Goal: Transaction & Acquisition: Subscribe to service/newsletter

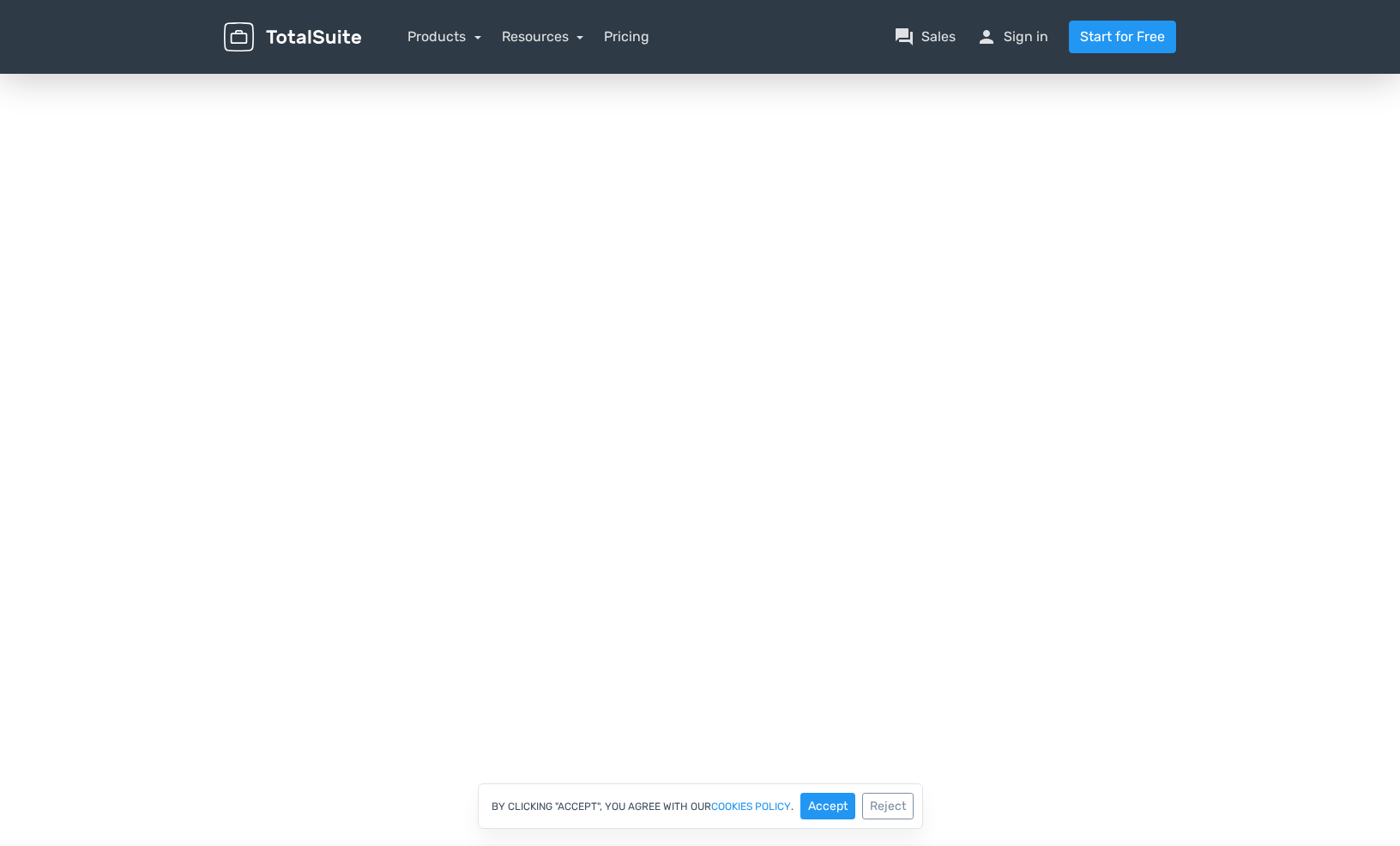
scroll to position [261, 0]
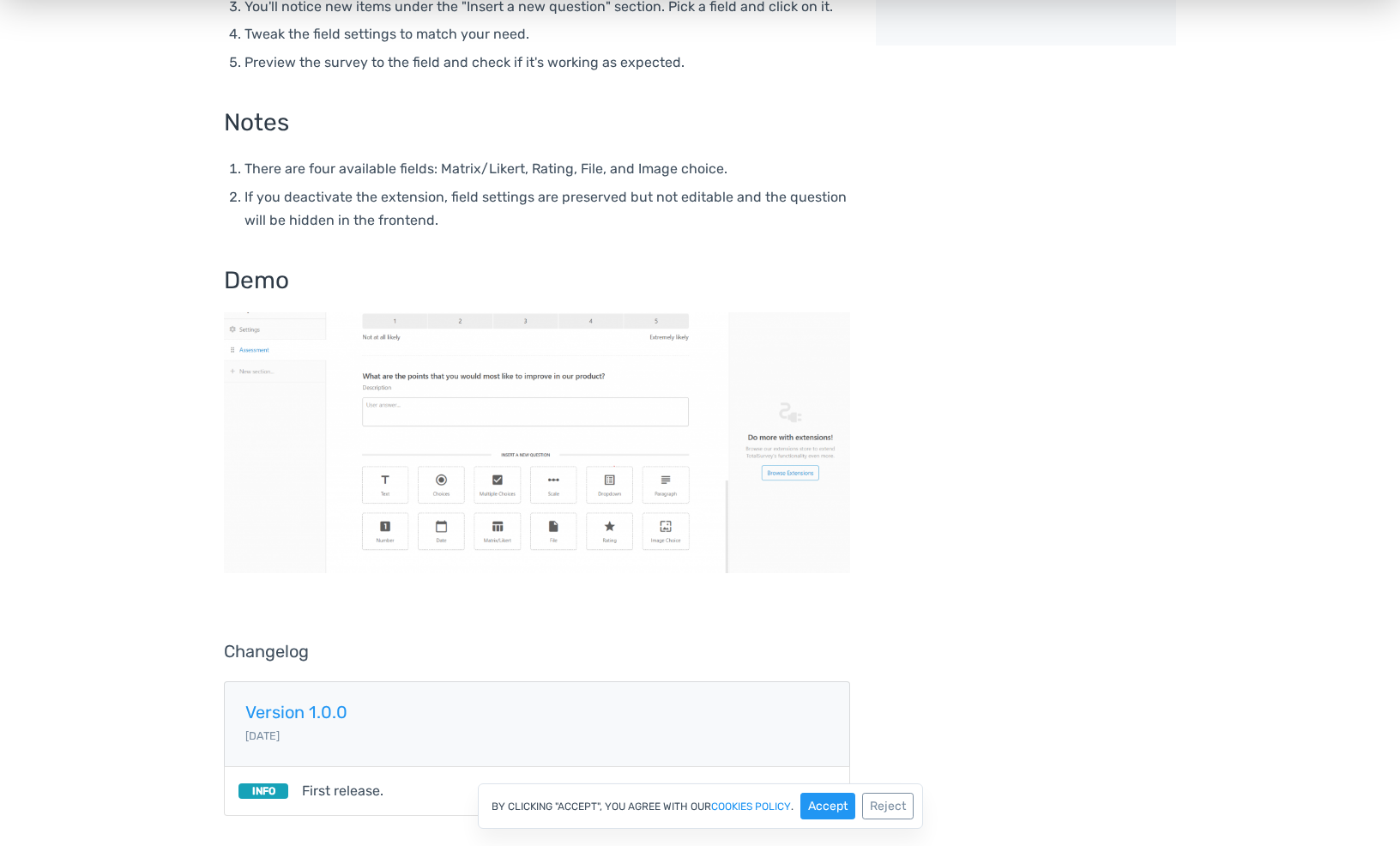
scroll to position [477, 0]
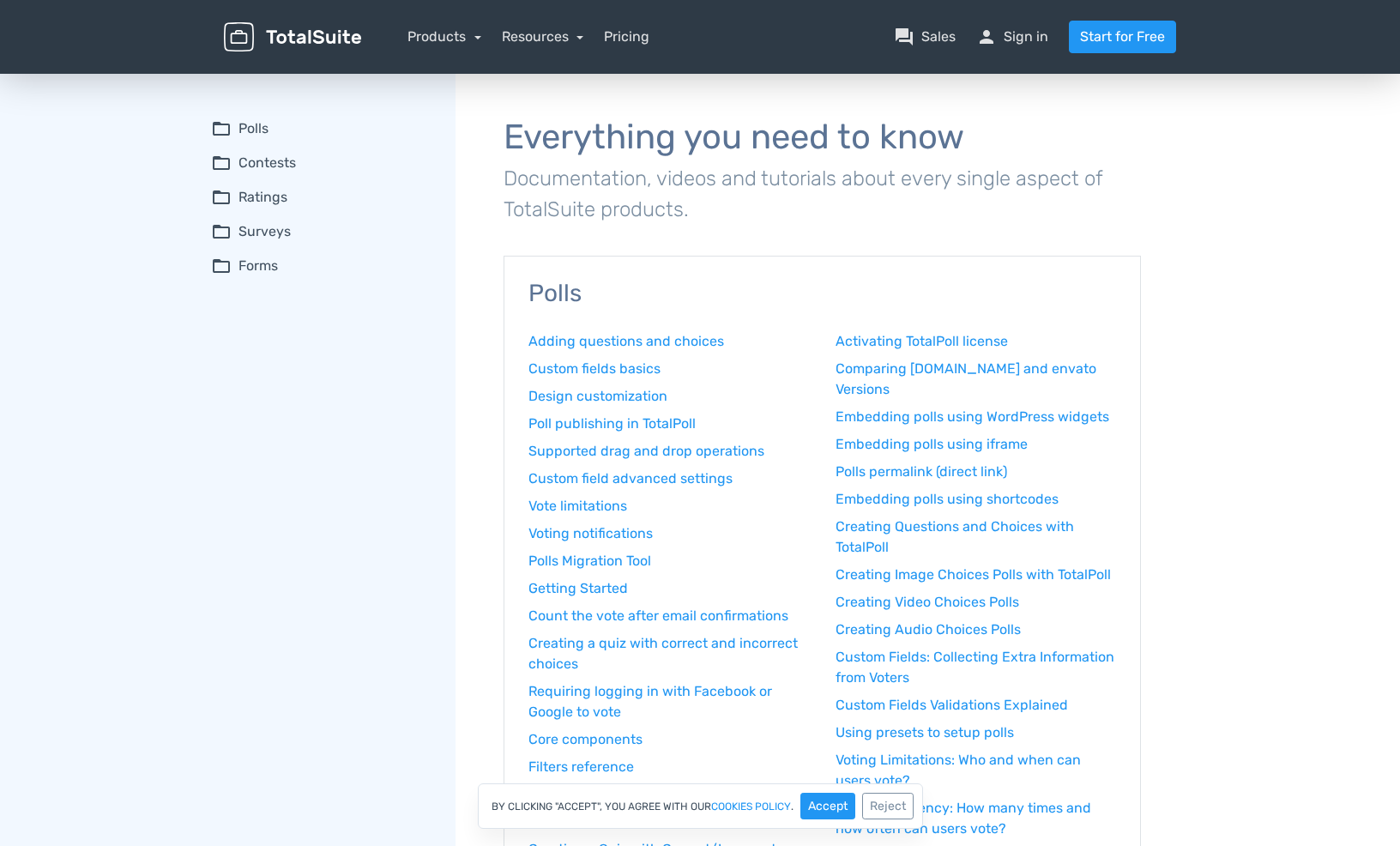
click at [286, 236] on summary "folder_open Surveys" at bounding box center [321, 232] width 221 height 21
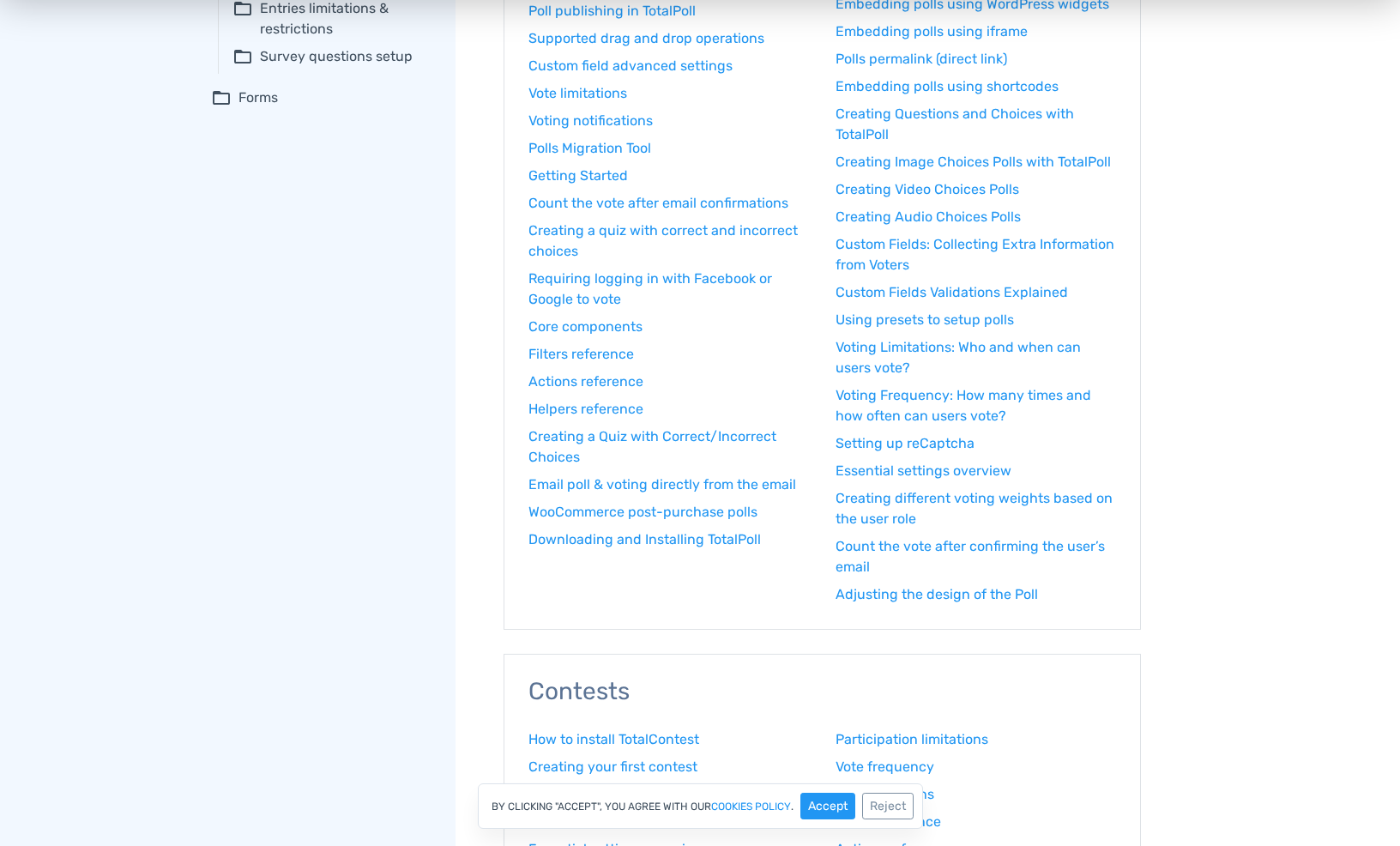
scroll to position [505, 0]
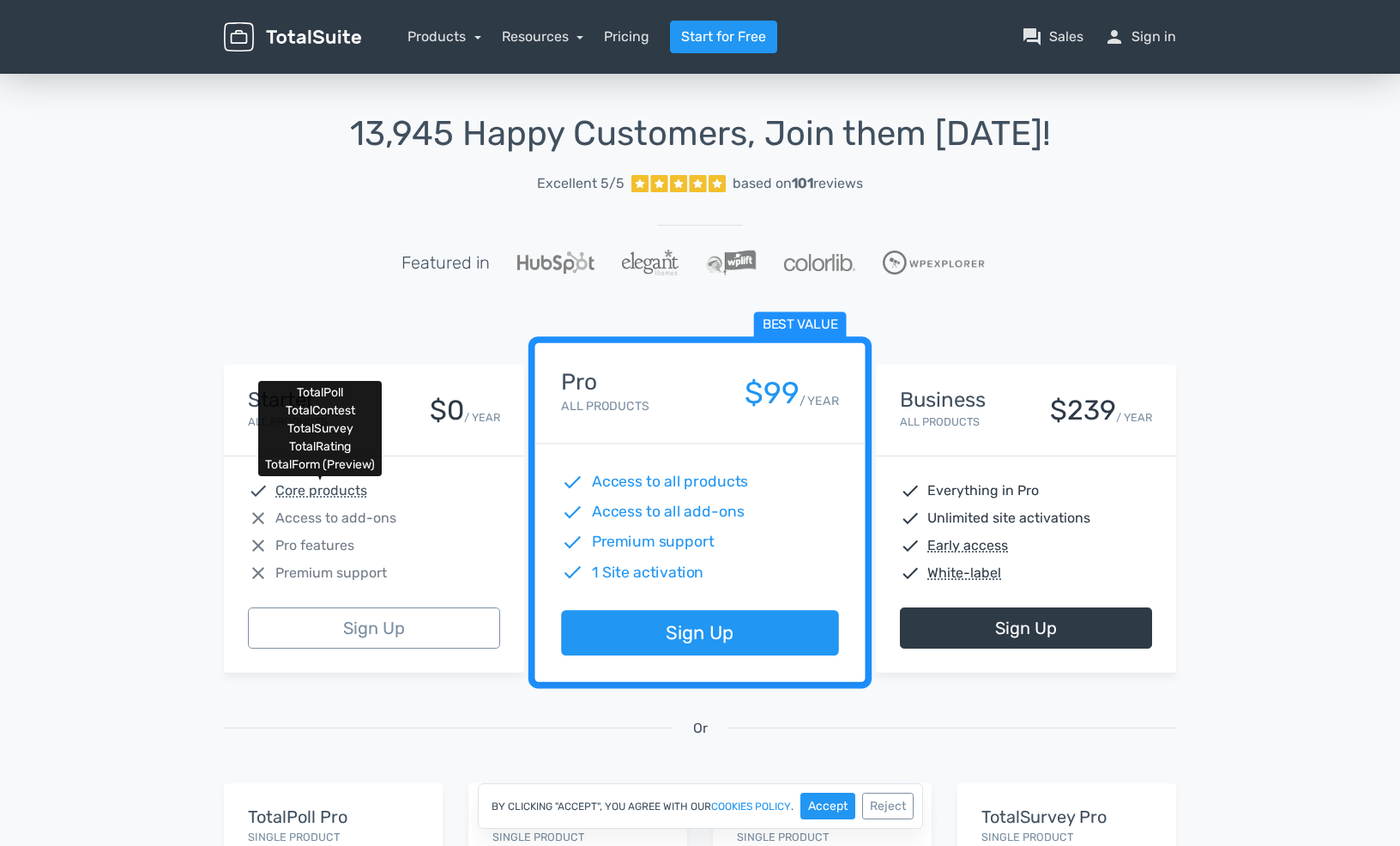
click at [325, 494] on abbr "Core products" at bounding box center [321, 491] width 92 height 21
click at [327, 493] on abbr "Core products" at bounding box center [321, 491] width 92 height 21
click at [469, 42] on link "Products" at bounding box center [444, 36] width 74 height 16
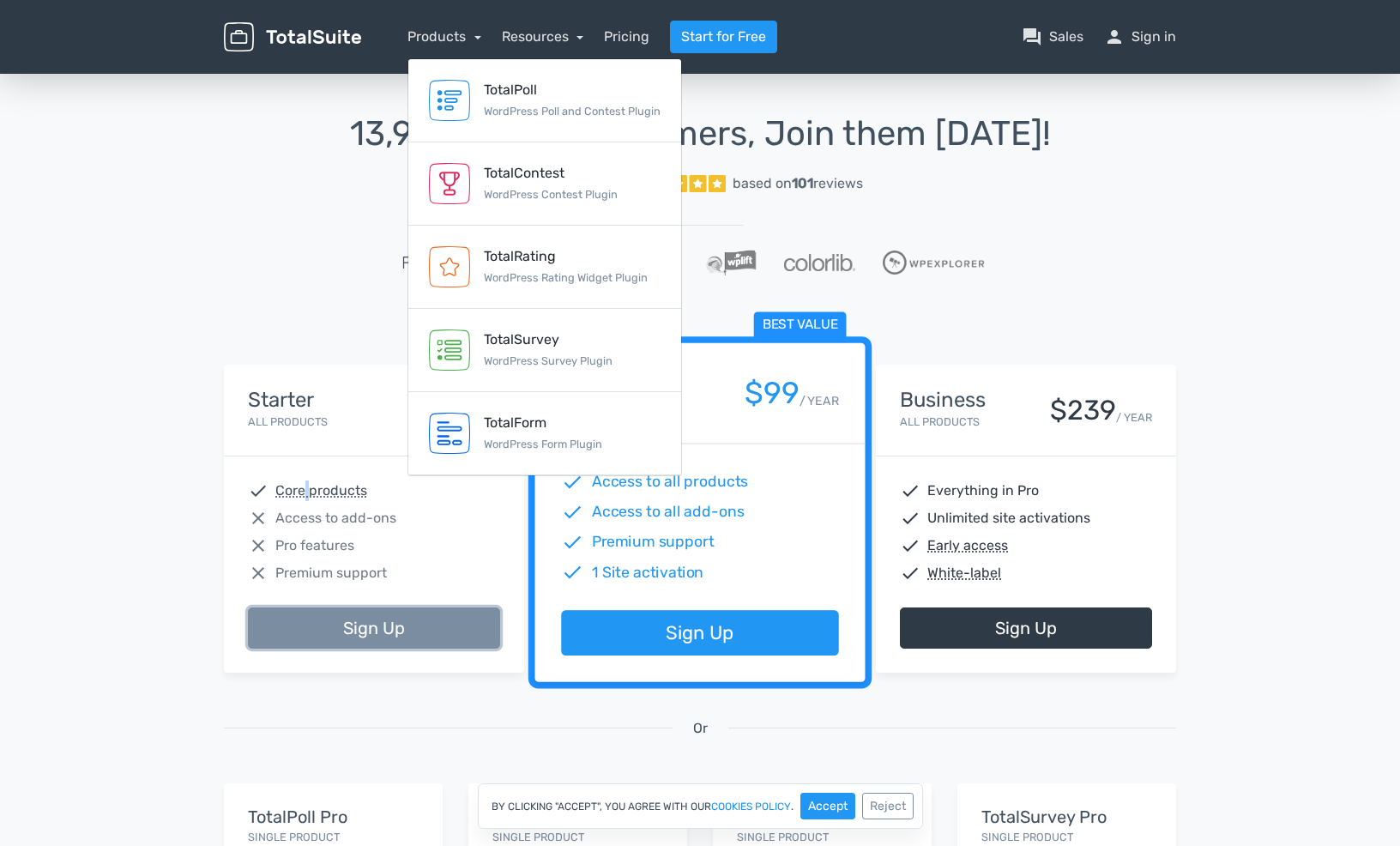
click at [375, 612] on link "Sign Up" at bounding box center [373, 628] width 252 height 42
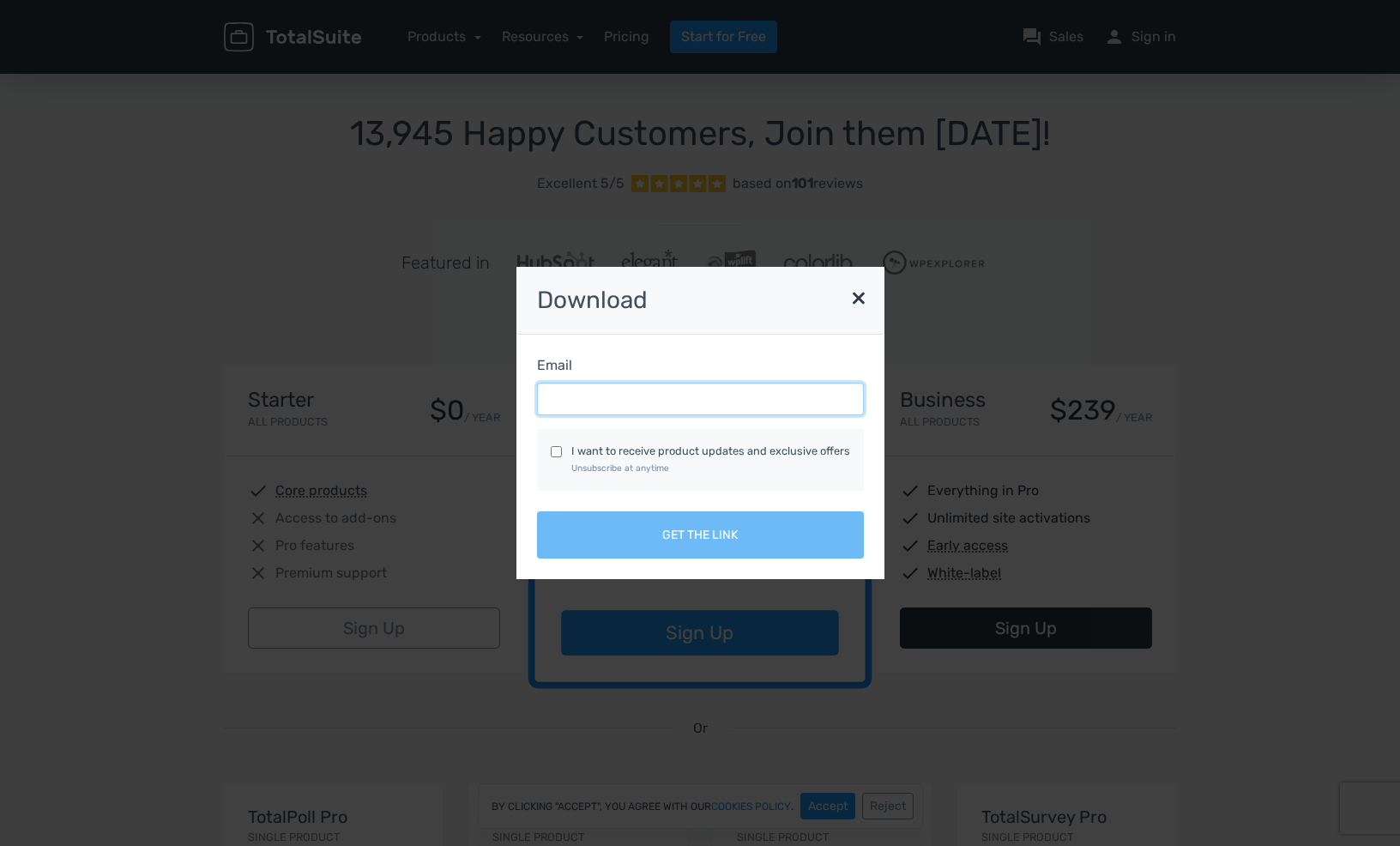
click at [645, 393] on input "Email" at bounding box center [700, 399] width 327 height 33
type input "sally.keter@gmail.com"
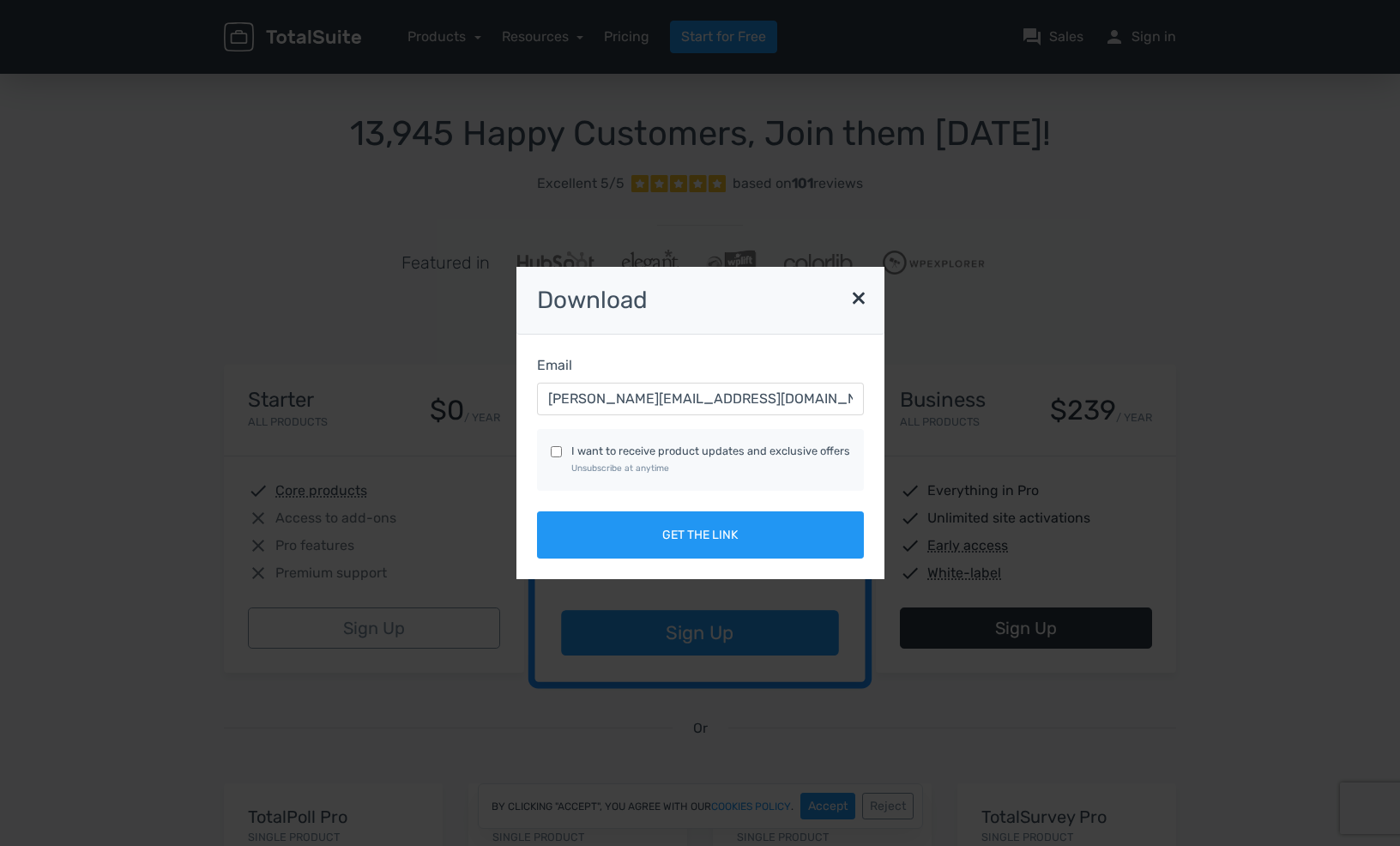
click at [596, 447] on label "I want to receive product updates and exclusive offers Unsubscribe at anytime" at bounding box center [711, 459] width 279 height 33
click at [562, 447] on input "I want to receive product updates and exclusive offers Unsubscribe at anytime" at bounding box center [556, 451] width 11 height 11
checkbox input "true"
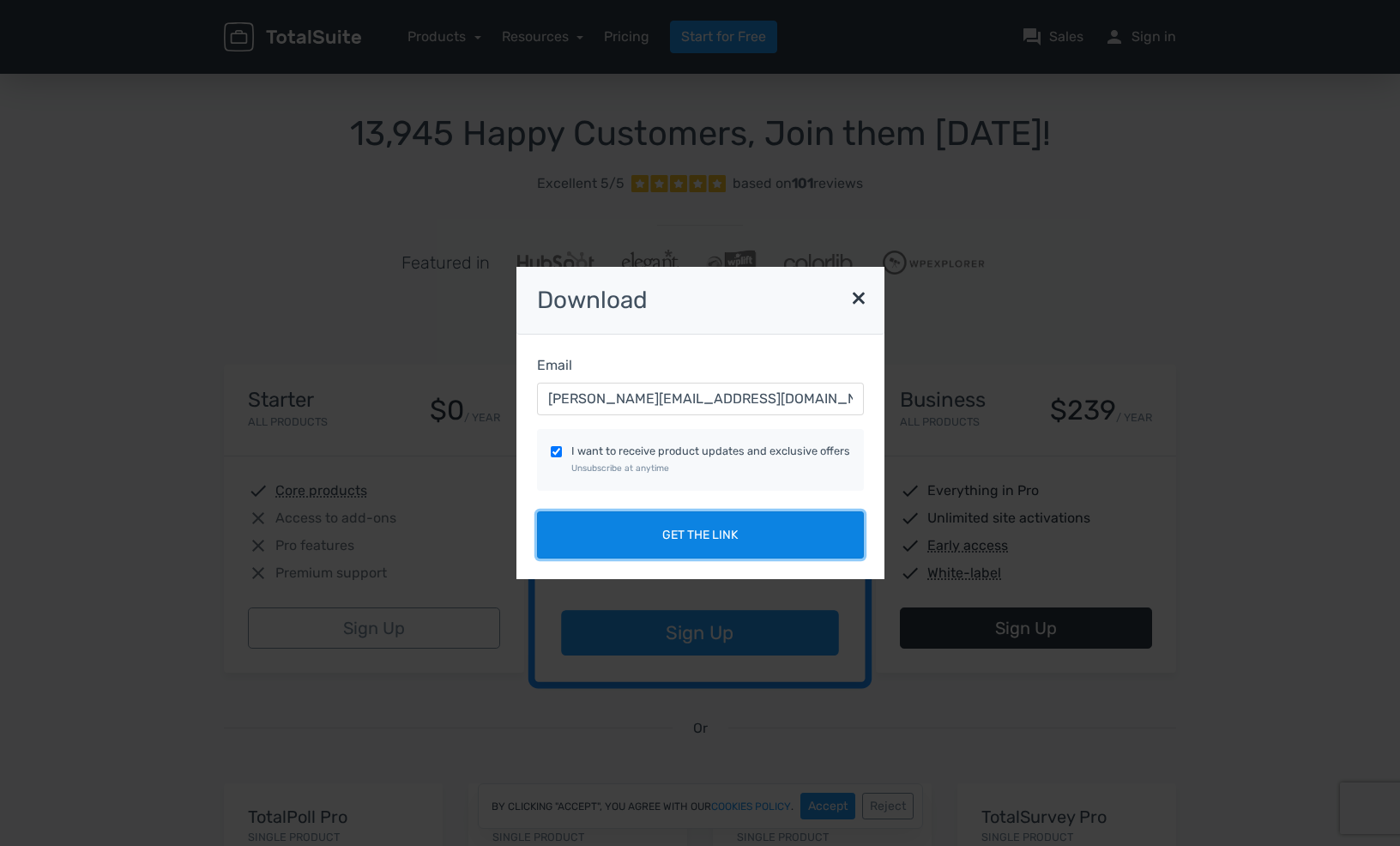
click at [732, 548] on button "Get the link" at bounding box center [700, 534] width 327 height 47
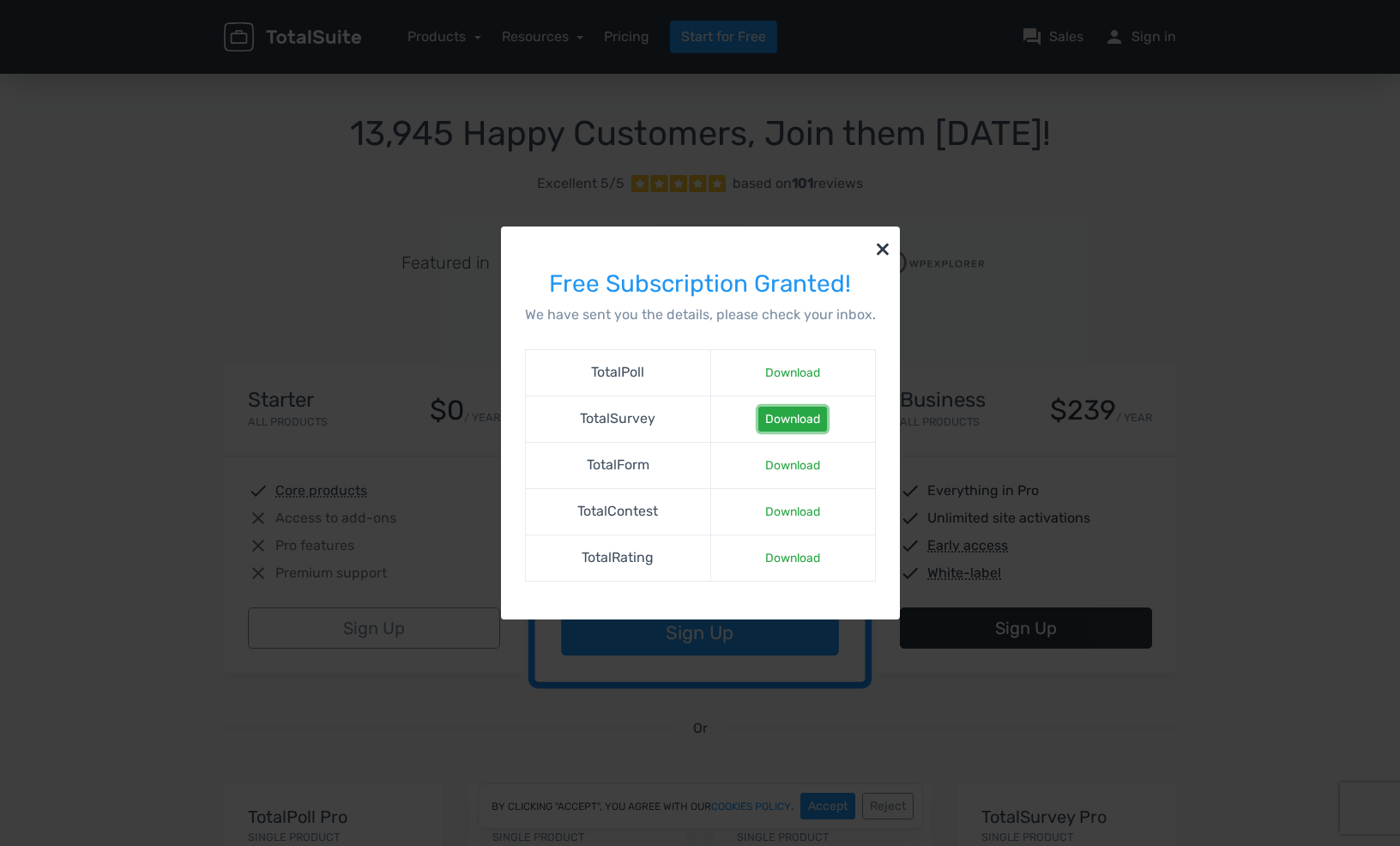
click at [779, 419] on link "Download" at bounding box center [793, 418] width 68 height 25
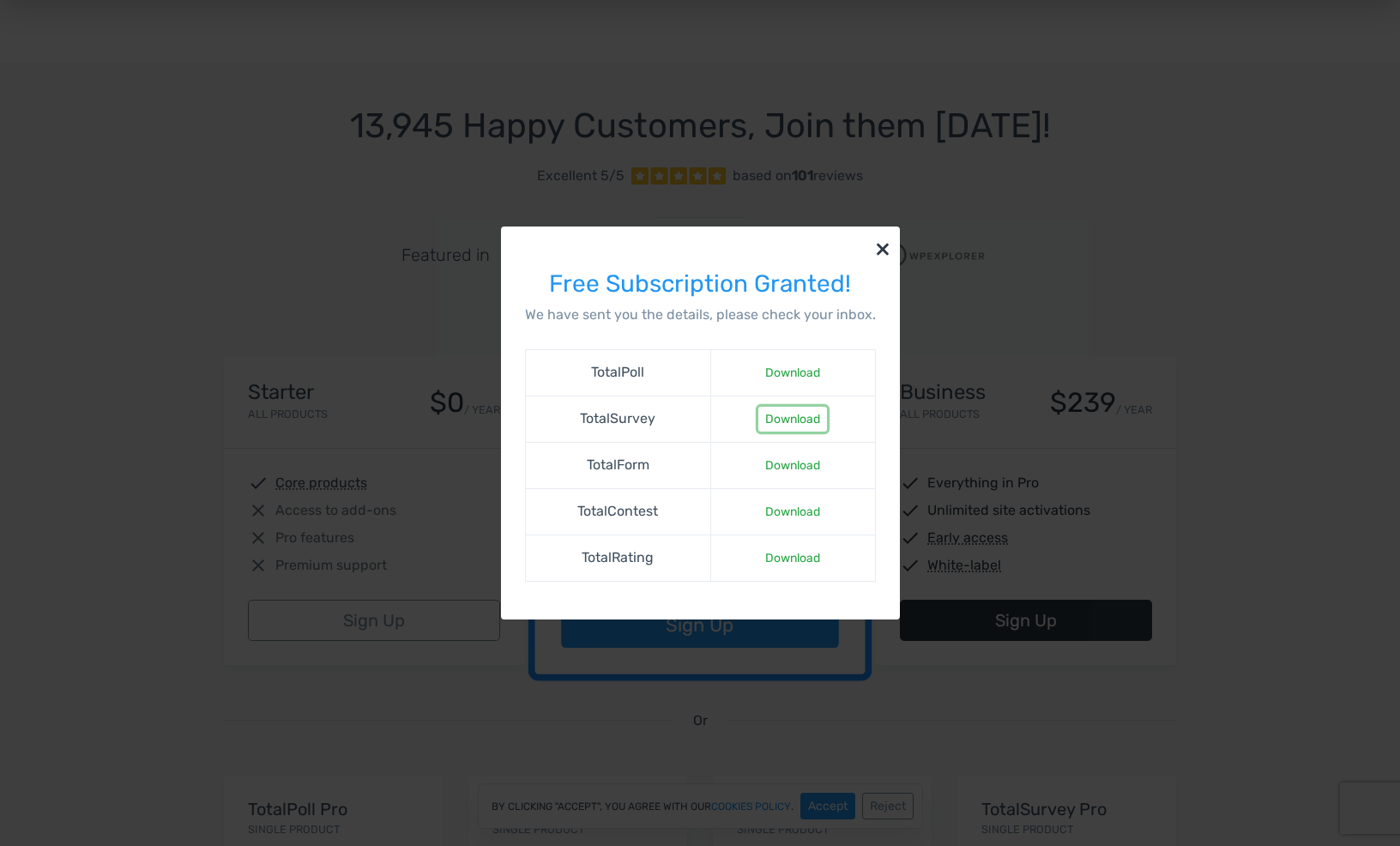
scroll to position [6, 0]
click at [788, 499] on link "Download" at bounding box center [793, 511] width 68 height 25
